Goal: Browse casually

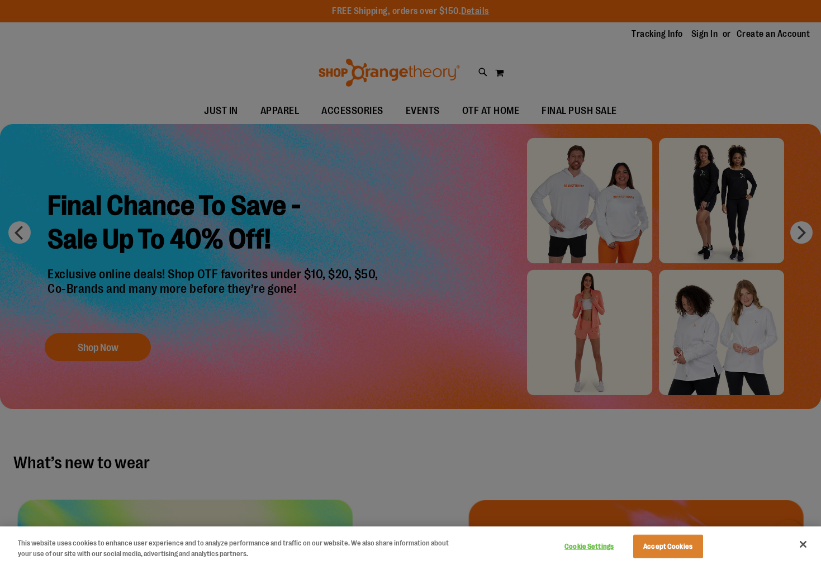
type input "**********"
drag, startPoint x: 809, startPoint y: 544, endPoint x: 805, endPoint y: 525, distance: 19.0
click at [809, 544] on button "Close" at bounding box center [803, 544] width 25 height 25
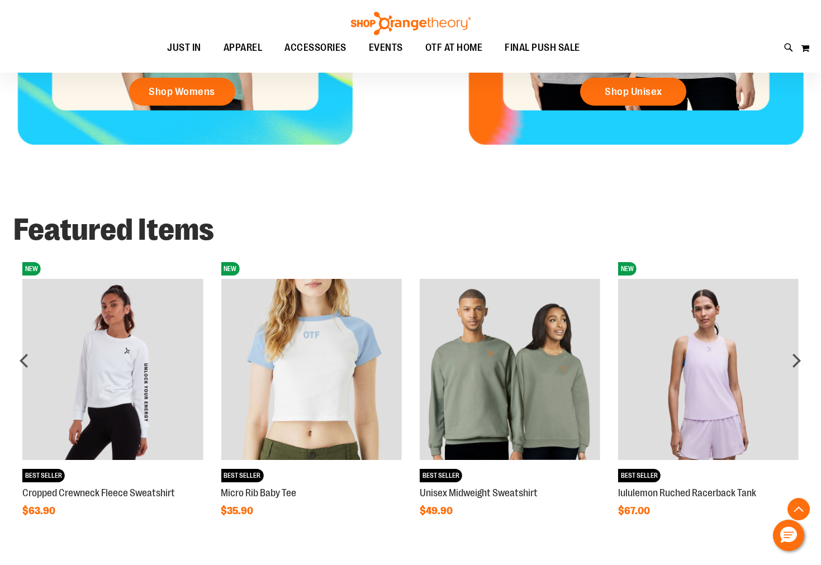
scroll to position [809, 0]
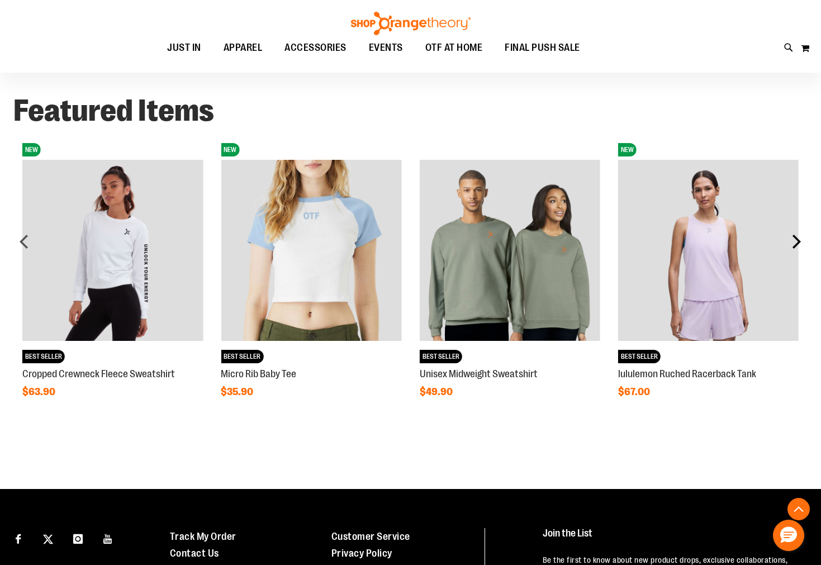
click at [803, 244] on div "next" at bounding box center [796, 241] width 22 height 22
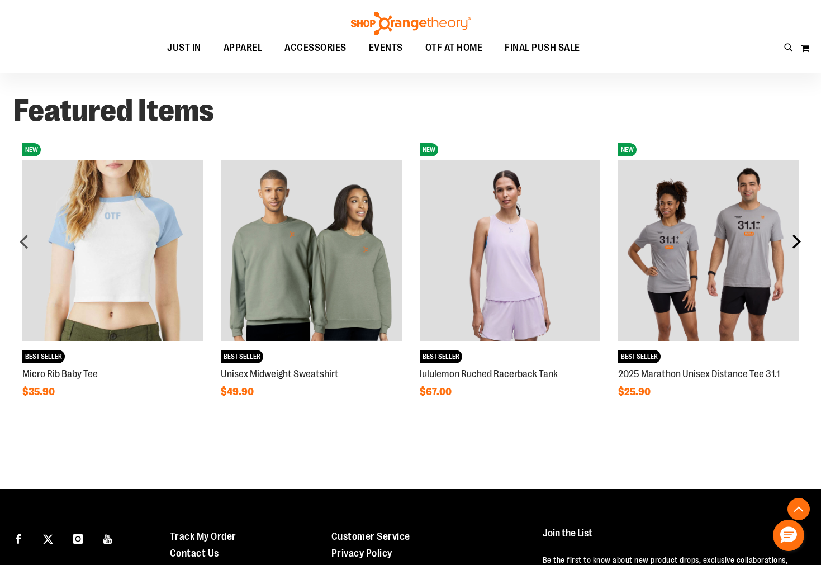
click at [803, 244] on div "next" at bounding box center [796, 241] width 22 height 22
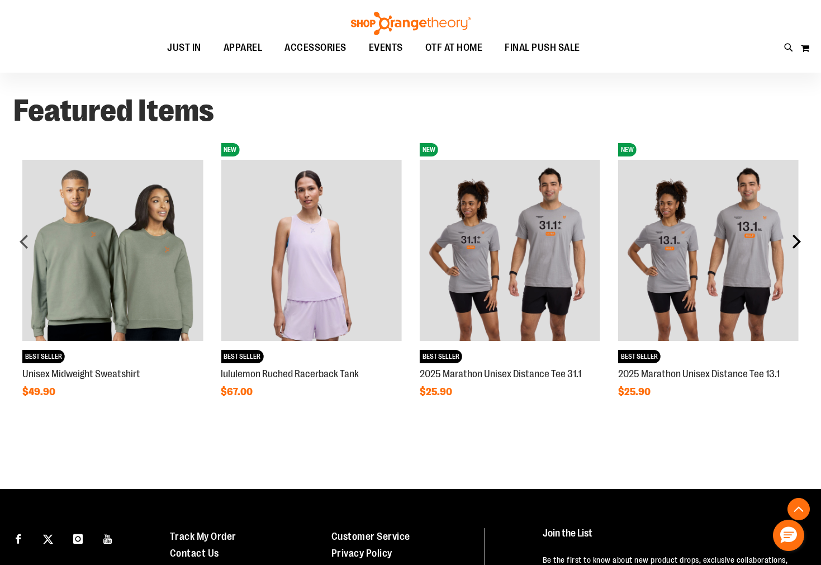
click at [803, 244] on div "next" at bounding box center [796, 241] width 22 height 22
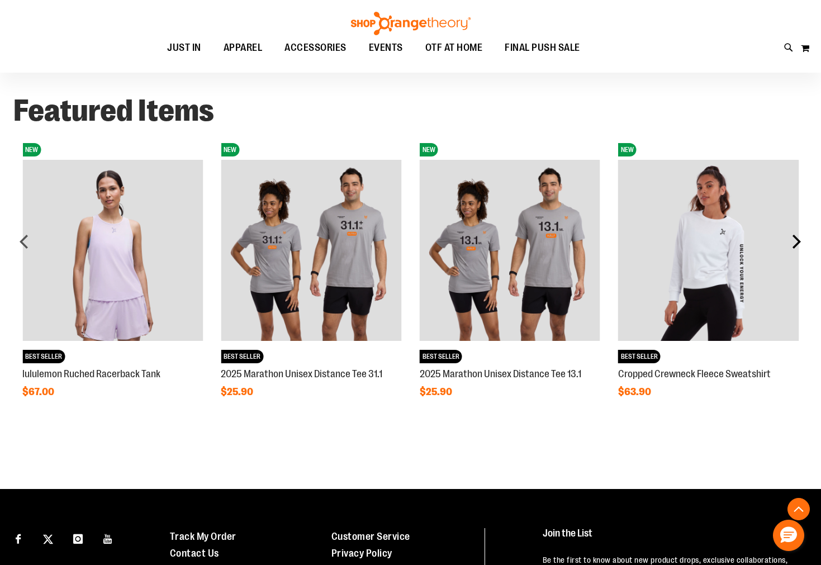
click at [803, 244] on div "next" at bounding box center [796, 241] width 22 height 22
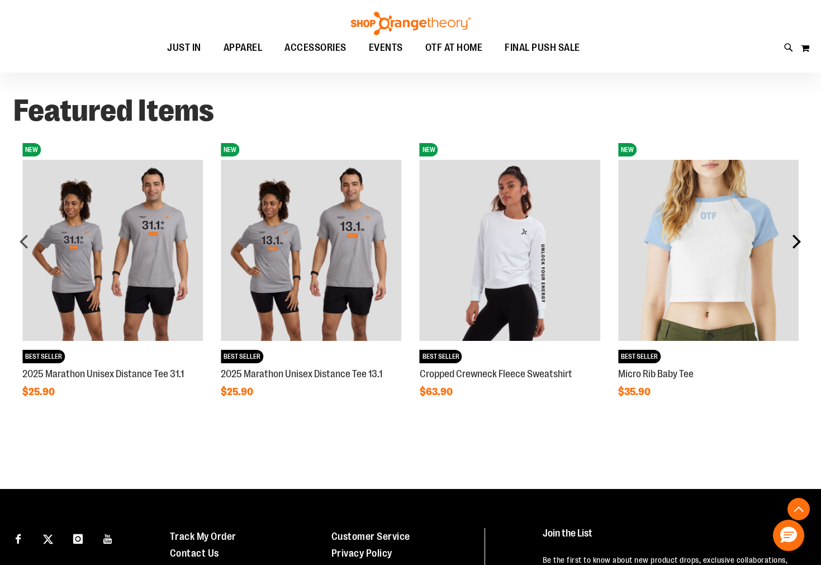
click at [803, 244] on div "next" at bounding box center [796, 241] width 22 height 22
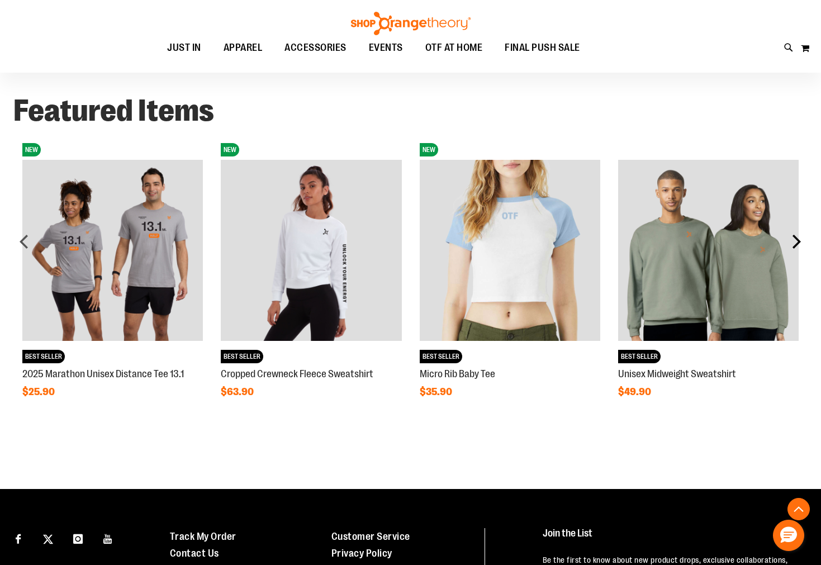
click at [803, 244] on div "next" at bounding box center [796, 241] width 22 height 22
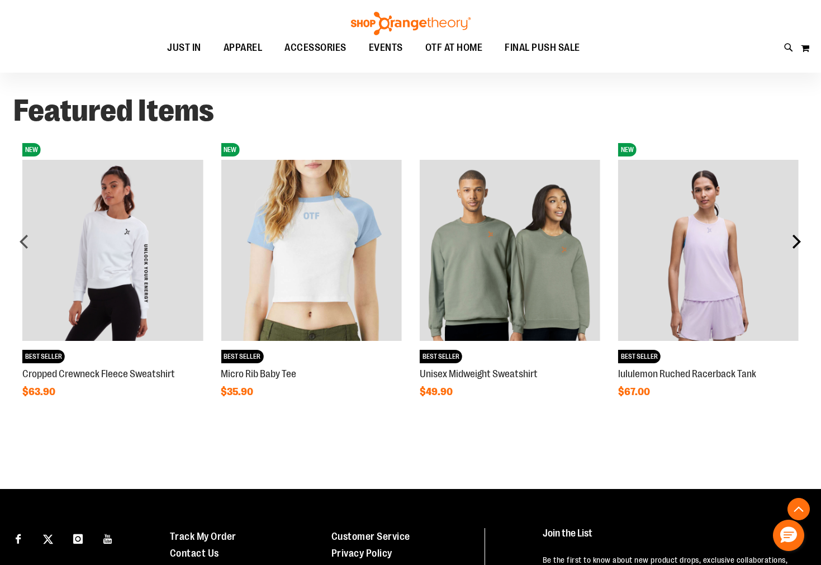
click at [803, 244] on div "next" at bounding box center [796, 241] width 22 height 22
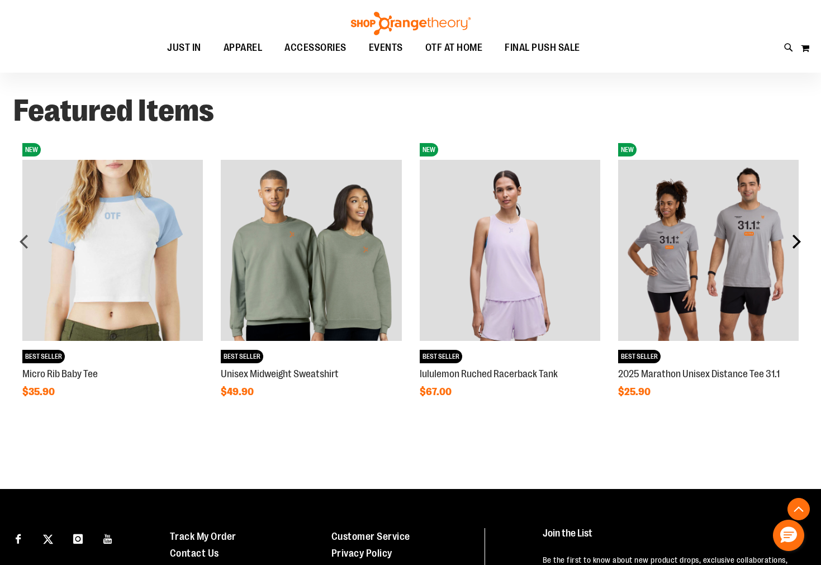
click at [803, 244] on div "next" at bounding box center [796, 241] width 22 height 22
